Goal: Information Seeking & Learning: Learn about a topic

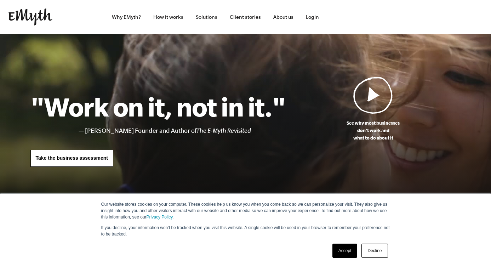
click at [345, 247] on link "Accept" at bounding box center [344, 250] width 25 height 14
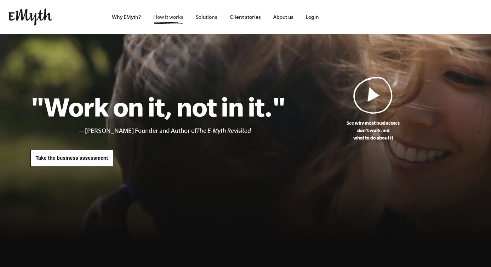
click at [164, 11] on link "How it works" at bounding box center [168, 17] width 41 height 34
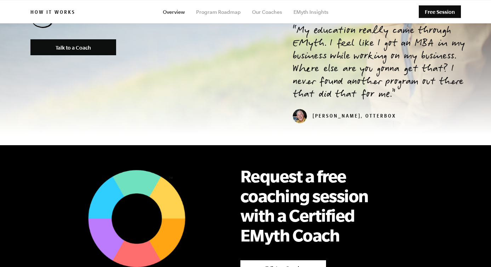
scroll to position [239, 0]
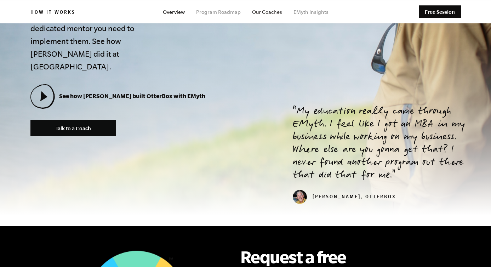
click at [267, 10] on link "Our Coaches" at bounding box center [267, 12] width 30 height 6
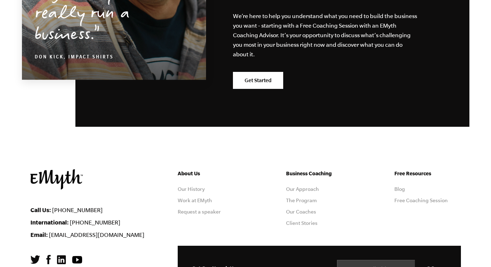
scroll to position [1292, 0]
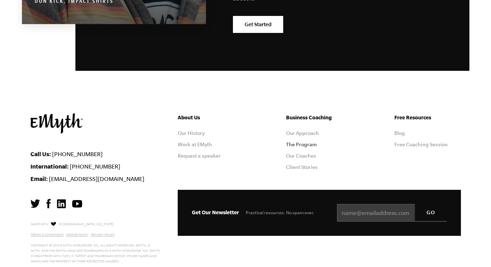
click at [306, 142] on link "The Program" at bounding box center [301, 145] width 31 height 6
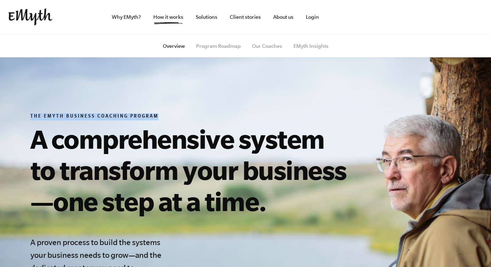
drag, startPoint x: 30, startPoint y: 116, endPoint x: 163, endPoint y: 117, distance: 133.0
click at [163, 117] on h6 "The EMyth Business Coaching Program" at bounding box center [191, 116] width 323 height 7
copy h6 "The EMyth Business Coaching Program"
